Goal: Information Seeking & Learning: Learn about a topic

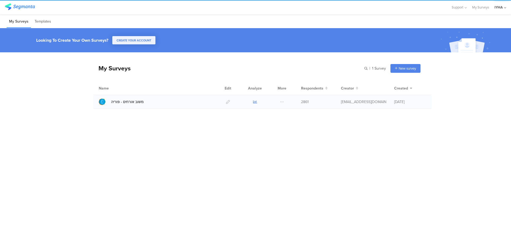
click at [255, 101] on icon at bounding box center [255, 102] width 4 height 4
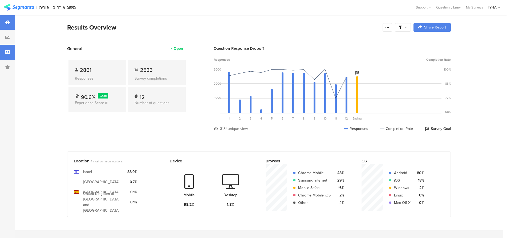
click at [4, 56] on div at bounding box center [7, 52] width 15 height 15
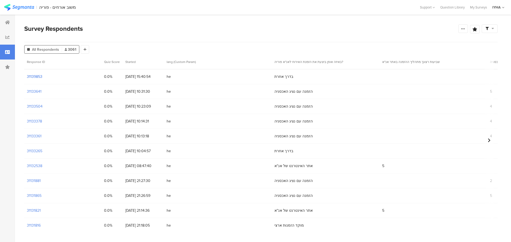
click at [32, 76] on section "31139853" at bounding box center [34, 77] width 15 height 6
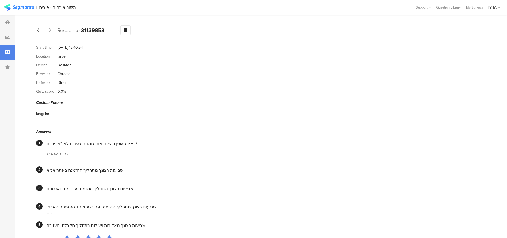
click at [39, 30] on icon at bounding box center [39, 30] width 4 height 5
click at [39, 31] on icon at bounding box center [39, 30] width 4 height 5
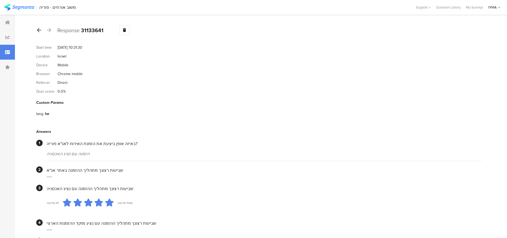
click at [40, 30] on icon at bounding box center [39, 30] width 4 height 5
click at [39, 30] on icon at bounding box center [39, 30] width 4 height 5
click at [39, 28] on icon at bounding box center [39, 30] width 4 height 5
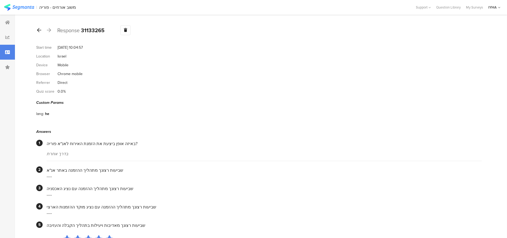
click at [40, 30] on icon at bounding box center [39, 30] width 4 height 5
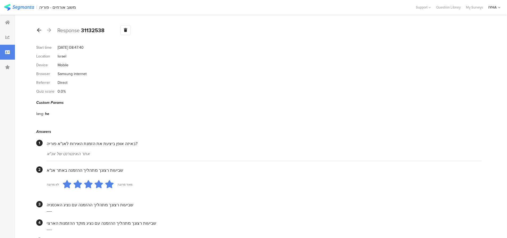
drag, startPoint x: 36, startPoint y: 28, endPoint x: 38, endPoint y: 31, distance: 2.8
click at [36, 29] on div at bounding box center [39, 30] width 6 height 9
click at [40, 32] on icon at bounding box center [39, 30] width 4 height 5
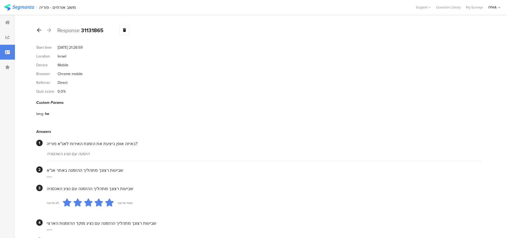
click at [39, 32] on icon at bounding box center [39, 30] width 4 height 5
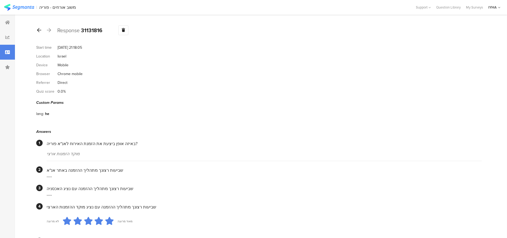
click at [39, 31] on icon at bounding box center [39, 30] width 4 height 5
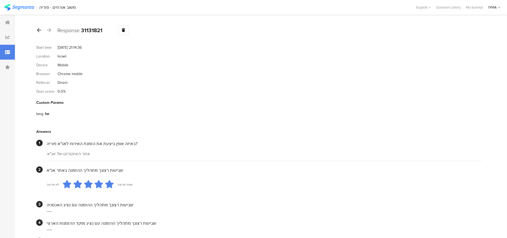
click at [38, 30] on icon at bounding box center [39, 30] width 4 height 5
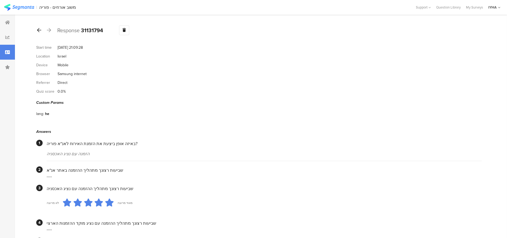
click at [39, 30] on icon at bounding box center [39, 30] width 4 height 5
click at [40, 28] on icon at bounding box center [39, 30] width 4 height 5
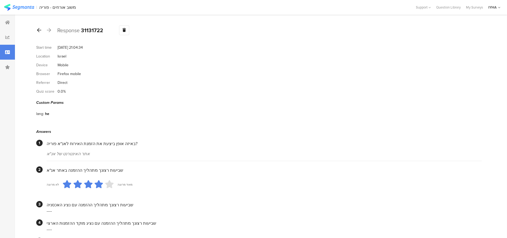
click at [39, 31] on icon at bounding box center [39, 30] width 4 height 5
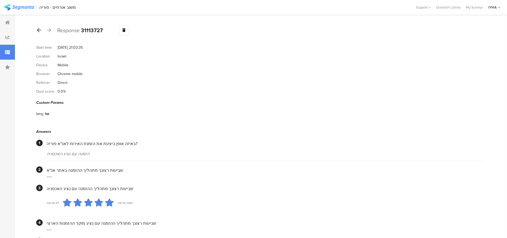
click at [37, 29] on icon at bounding box center [39, 30] width 4 height 5
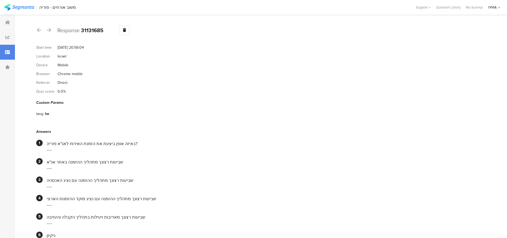
click at [42, 33] on div "Response 31131685 Warning Delete Cancel" at bounding box center [258, 30] width 445 height 10
click at [39, 29] on icon at bounding box center [39, 30] width 4 height 5
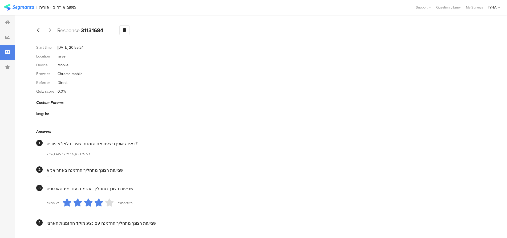
click at [38, 29] on icon at bounding box center [39, 30] width 4 height 5
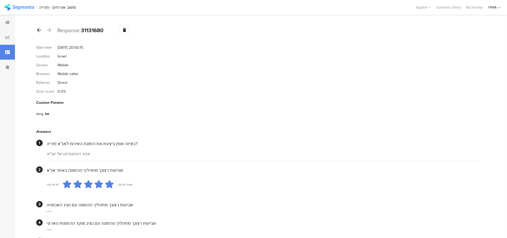
click at [38, 29] on icon at bounding box center [39, 30] width 4 height 5
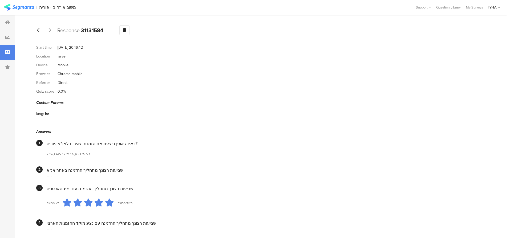
click at [37, 29] on icon at bounding box center [39, 30] width 4 height 5
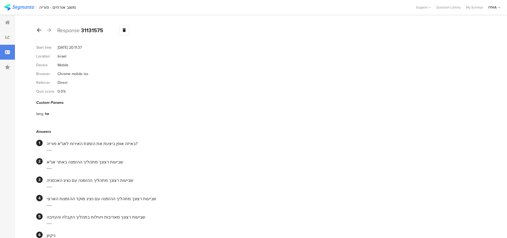
click at [37, 28] on div at bounding box center [39, 30] width 6 height 9
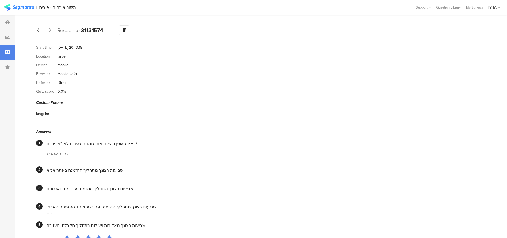
click at [39, 29] on icon at bounding box center [39, 30] width 4 height 5
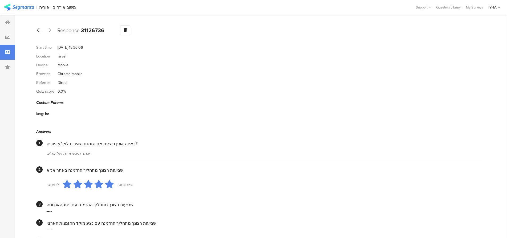
click at [39, 30] on icon at bounding box center [39, 30] width 4 height 5
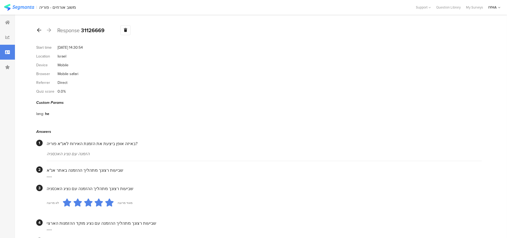
click at [37, 30] on icon at bounding box center [39, 30] width 4 height 5
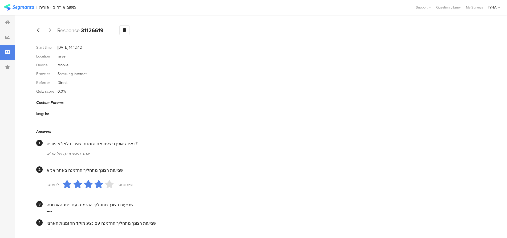
click at [40, 28] on icon at bounding box center [39, 30] width 4 height 5
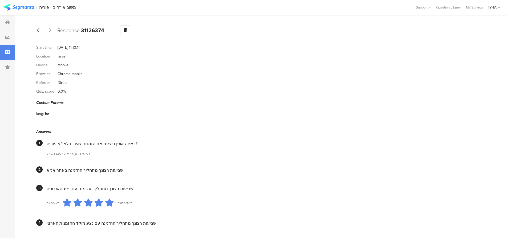
click at [41, 29] on icon at bounding box center [39, 30] width 4 height 5
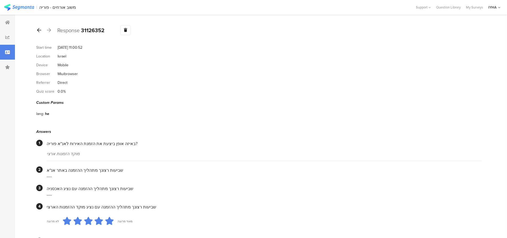
click at [40, 30] on icon at bounding box center [39, 30] width 4 height 5
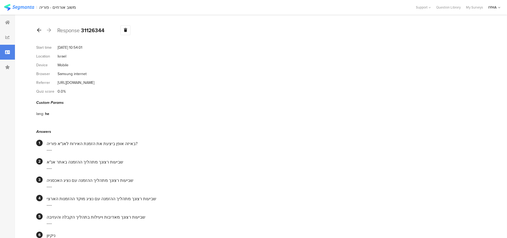
click at [38, 29] on icon at bounding box center [39, 30] width 4 height 5
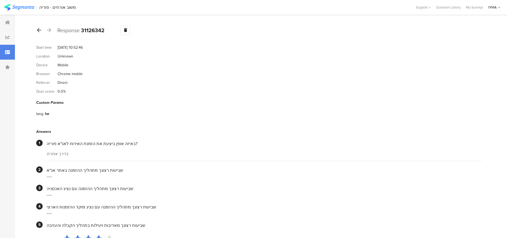
click at [40, 29] on icon at bounding box center [39, 30] width 4 height 5
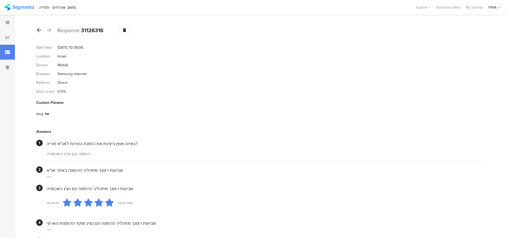
click at [40, 30] on icon at bounding box center [39, 30] width 4 height 5
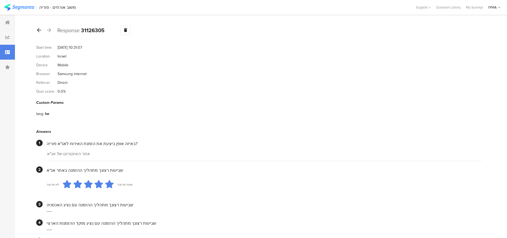
click at [39, 31] on icon at bounding box center [39, 30] width 4 height 5
click at [41, 30] on div at bounding box center [39, 30] width 6 height 9
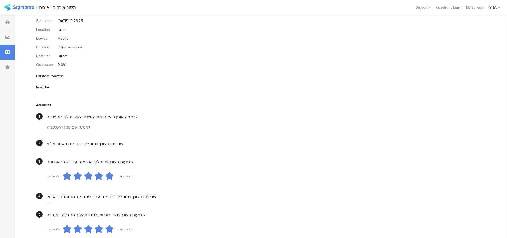
scroll to position [11, 0]
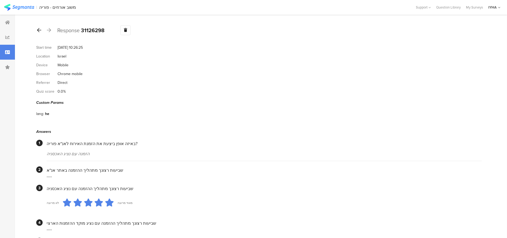
click at [40, 31] on icon at bounding box center [39, 30] width 4 height 5
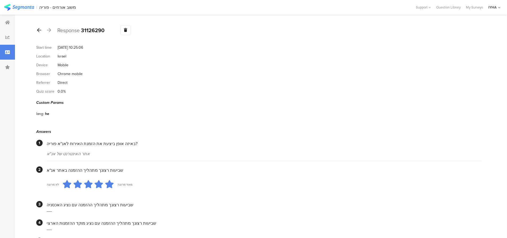
click at [38, 30] on icon at bounding box center [39, 30] width 4 height 5
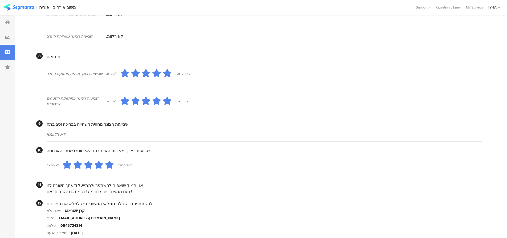
scroll to position [399, 0]
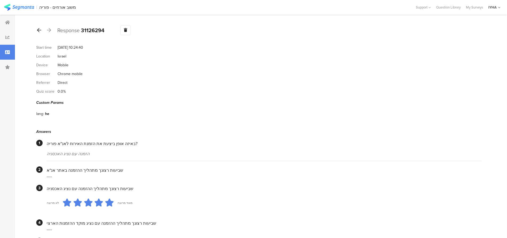
click at [41, 32] on icon at bounding box center [39, 30] width 4 height 5
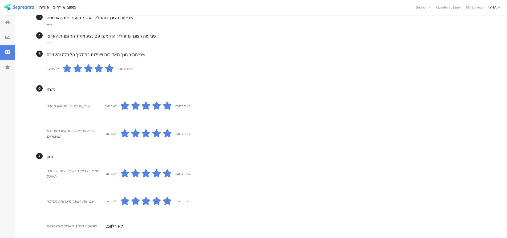
scroll to position [80, 0]
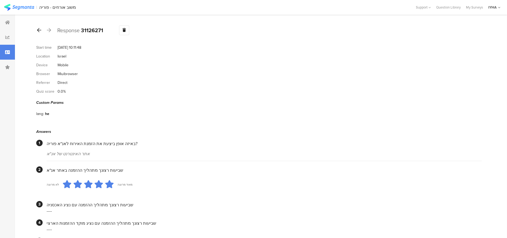
click at [40, 32] on icon at bounding box center [39, 30] width 4 height 5
click at [39, 30] on icon at bounding box center [39, 30] width 4 height 5
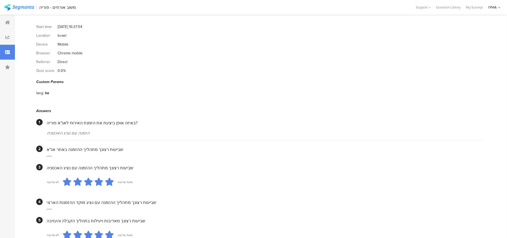
scroll to position [11, 0]
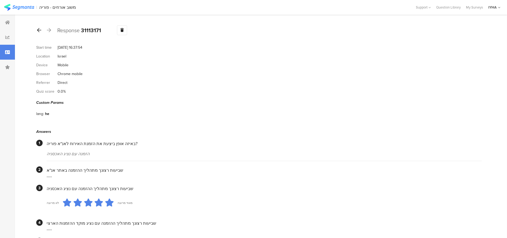
click at [39, 29] on icon at bounding box center [39, 30] width 4 height 5
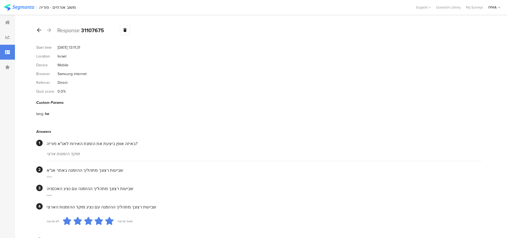
click at [38, 29] on icon at bounding box center [39, 30] width 4 height 5
click at [40, 30] on icon at bounding box center [39, 30] width 4 height 5
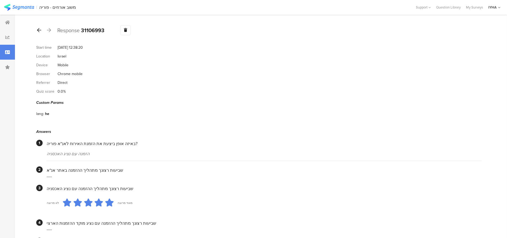
click at [38, 31] on icon at bounding box center [39, 30] width 4 height 5
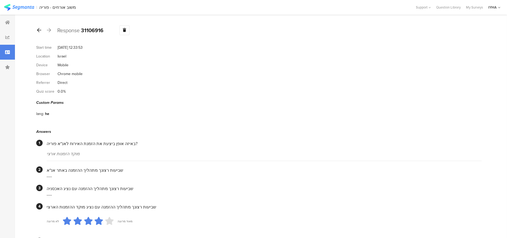
click at [40, 31] on icon at bounding box center [39, 30] width 4 height 5
click at [40, 30] on icon at bounding box center [39, 30] width 4 height 5
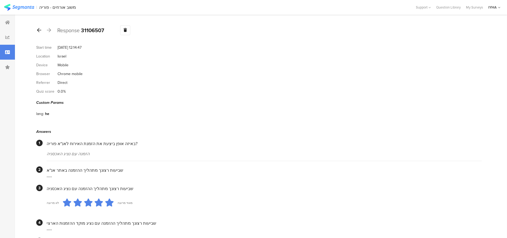
click at [40, 31] on icon at bounding box center [39, 30] width 4 height 5
click at [39, 31] on icon at bounding box center [39, 30] width 4 height 5
click at [39, 30] on icon at bounding box center [39, 30] width 4 height 5
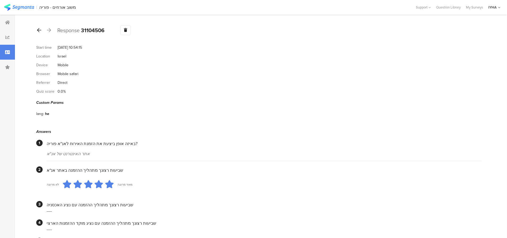
click at [39, 30] on icon at bounding box center [39, 30] width 4 height 5
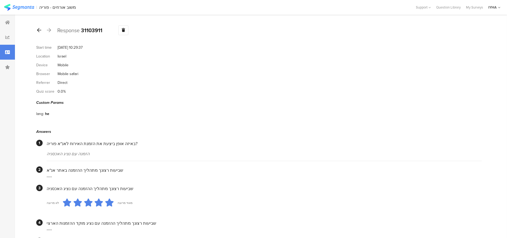
click at [40, 30] on icon at bounding box center [39, 30] width 4 height 5
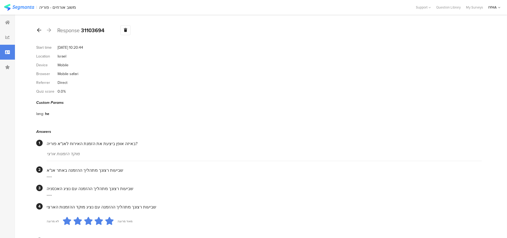
click at [38, 30] on icon at bounding box center [39, 30] width 4 height 5
click at [40, 29] on icon at bounding box center [39, 30] width 4 height 5
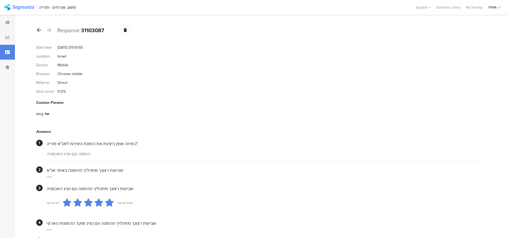
click at [40, 30] on icon at bounding box center [39, 30] width 4 height 5
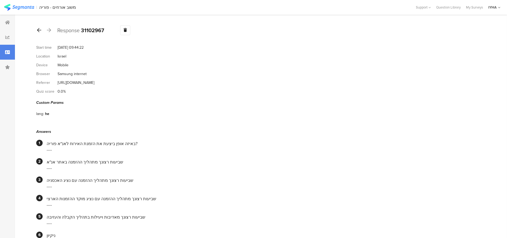
click at [40, 30] on icon at bounding box center [39, 30] width 4 height 5
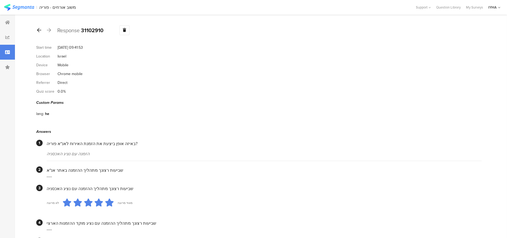
click at [39, 30] on icon at bounding box center [39, 30] width 4 height 5
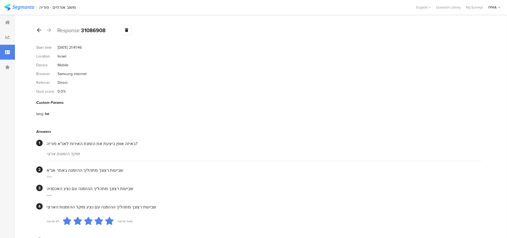
click at [39, 30] on icon at bounding box center [39, 30] width 4 height 5
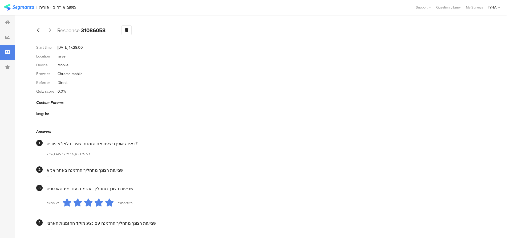
click at [38, 30] on icon at bounding box center [39, 30] width 4 height 5
click at [40, 28] on icon at bounding box center [39, 30] width 4 height 5
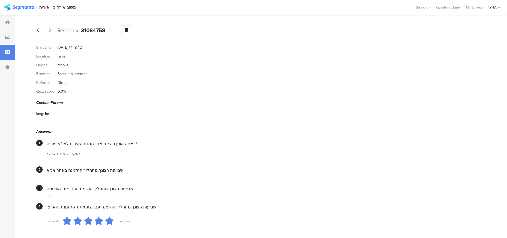
click at [37, 29] on icon at bounding box center [39, 30] width 4 height 5
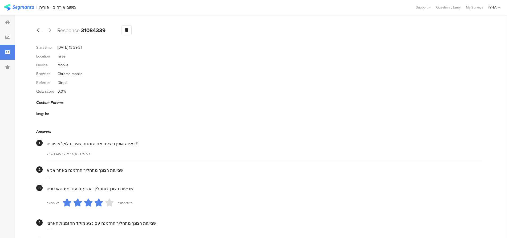
click at [40, 29] on icon at bounding box center [39, 30] width 4 height 5
